Goal: Information Seeking & Learning: Learn about a topic

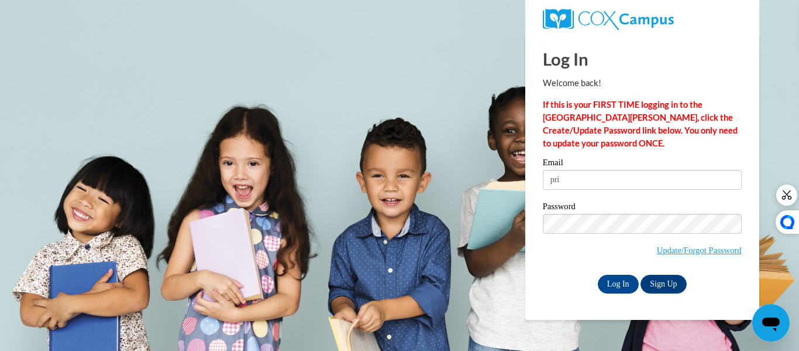
type input "princess.culpepper80.pc@gmail.com"
click at [612, 278] on input "Log In" at bounding box center [618, 283] width 41 height 19
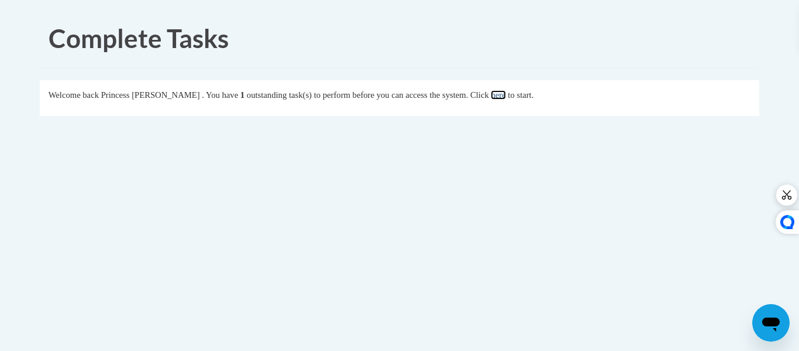
click at [506, 95] on link "here" at bounding box center [498, 94] width 15 height 9
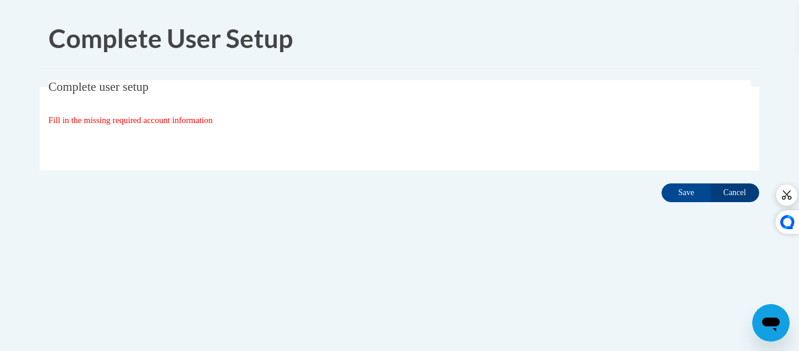
click at [171, 121] on span "Fill in the missing required account information" at bounding box center [131, 119] width 164 height 9
click at [680, 193] on input "Save" at bounding box center [686, 192] width 49 height 19
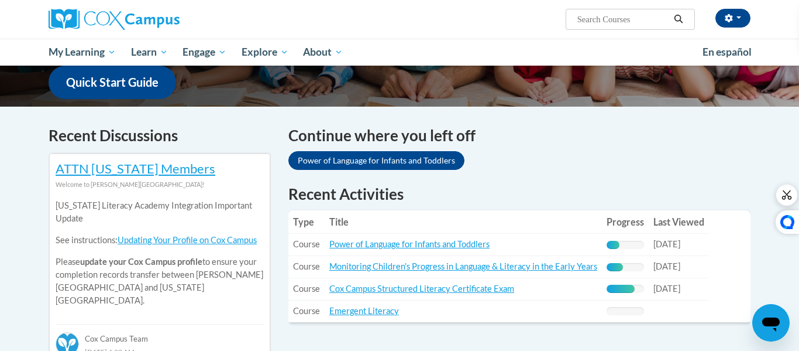
scroll to position [328, 0]
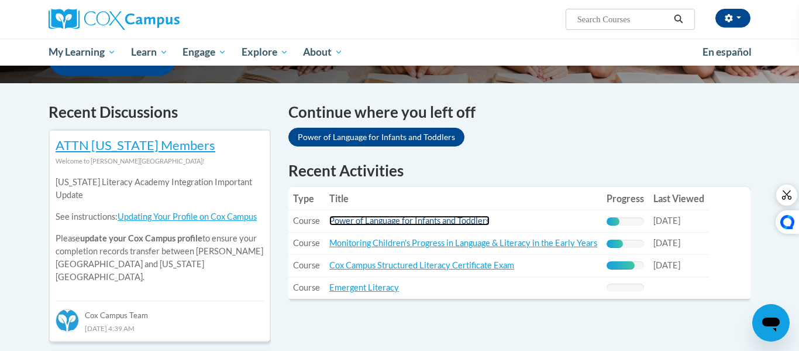
click at [472, 215] on link "Power of Language for Infants and Toddlers" at bounding box center [410, 220] width 160 height 10
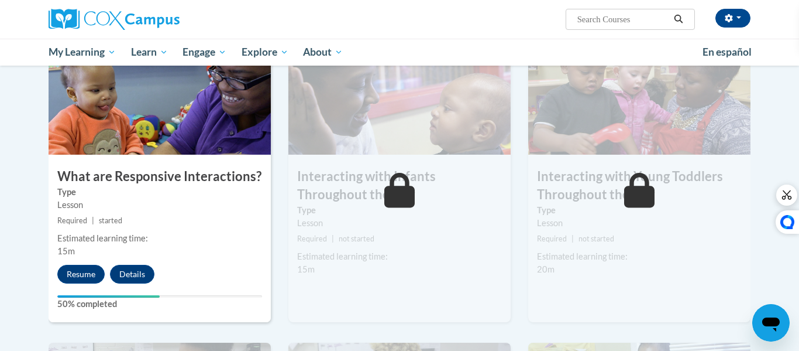
scroll to position [632, 0]
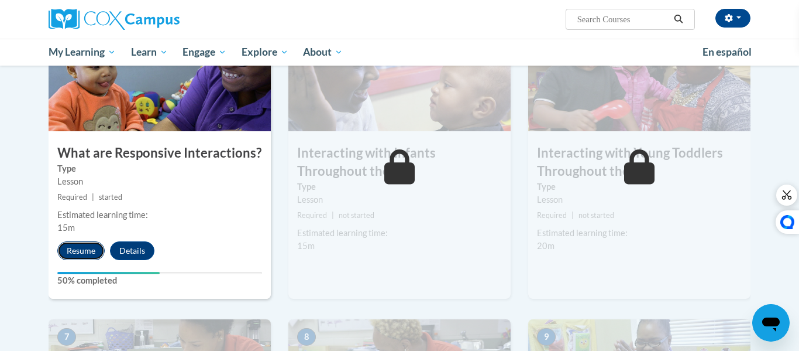
click at [76, 241] on button "Resume" at bounding box center [80, 250] width 47 height 19
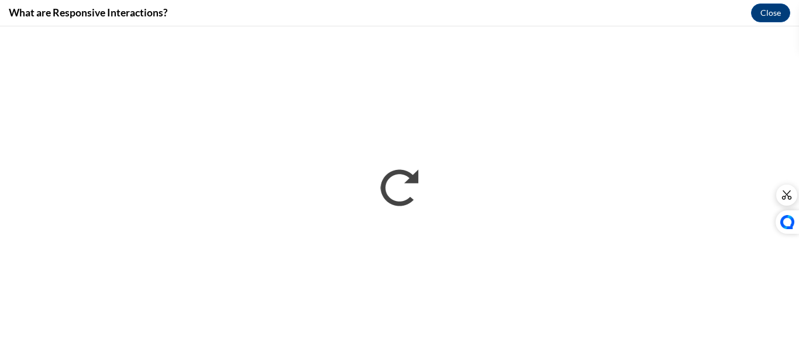
scroll to position [0, 0]
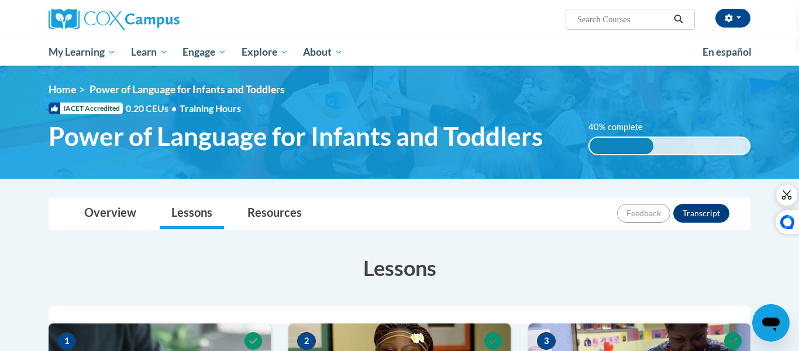
click at [744, 39] on div "My Learning My Learning My Course Progress Certificates My Action Plans Group D…" at bounding box center [396, 52] width 710 height 27
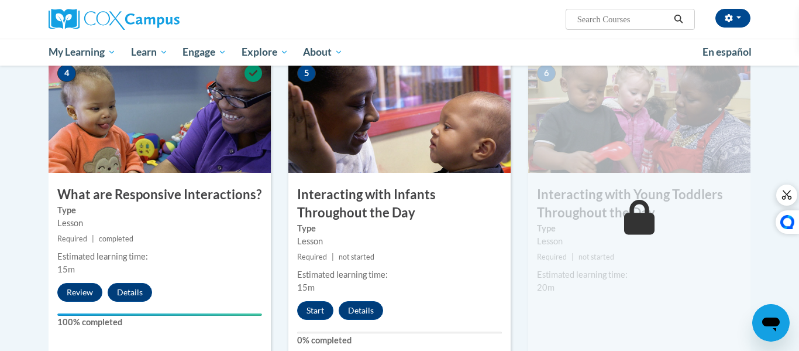
scroll to position [585, 0]
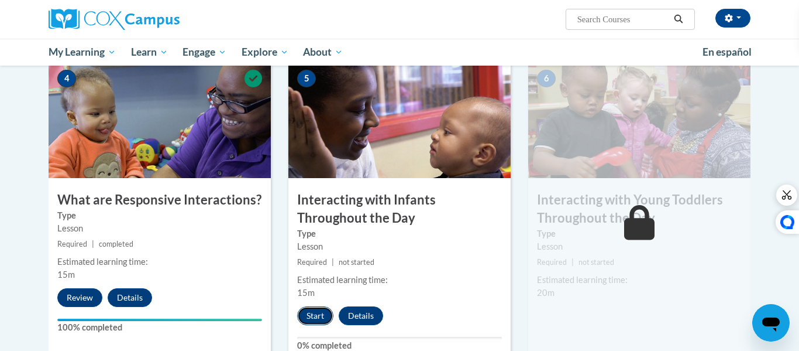
click at [318, 306] on button "Start" at bounding box center [315, 315] width 36 height 19
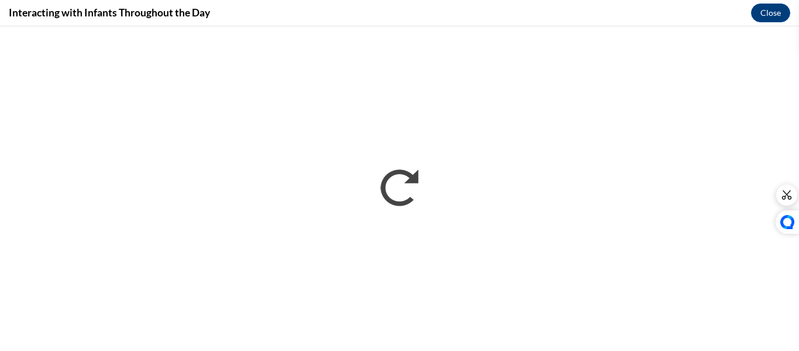
scroll to position [0, 0]
